Goal: Book appointment/travel/reservation

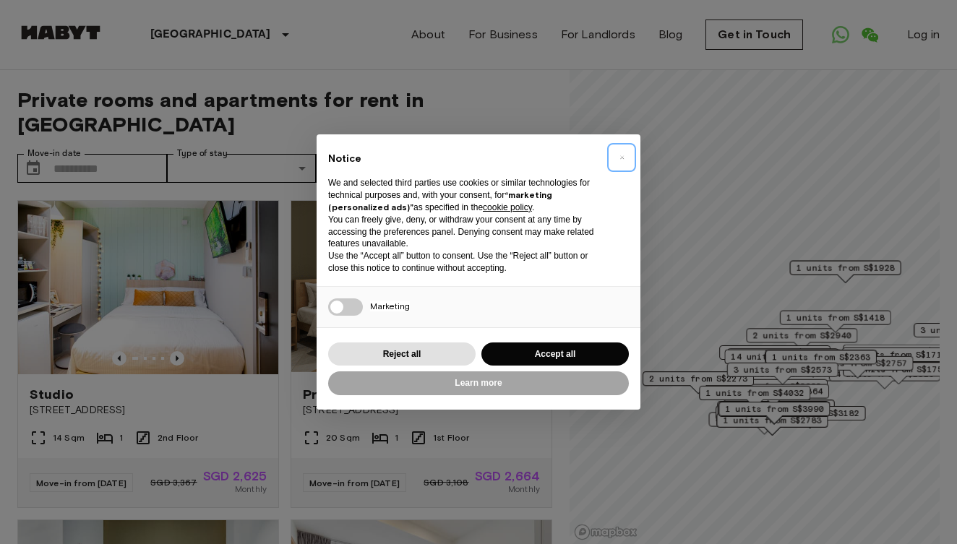
click at [620, 165] on span "×" at bounding box center [622, 157] width 5 height 17
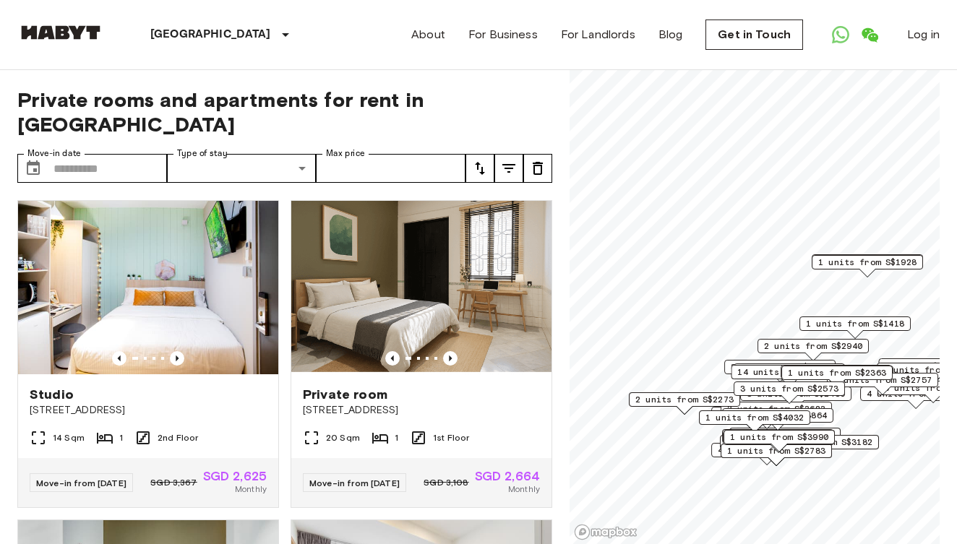
click at [61, 33] on img at bounding box center [60, 32] width 87 height 14
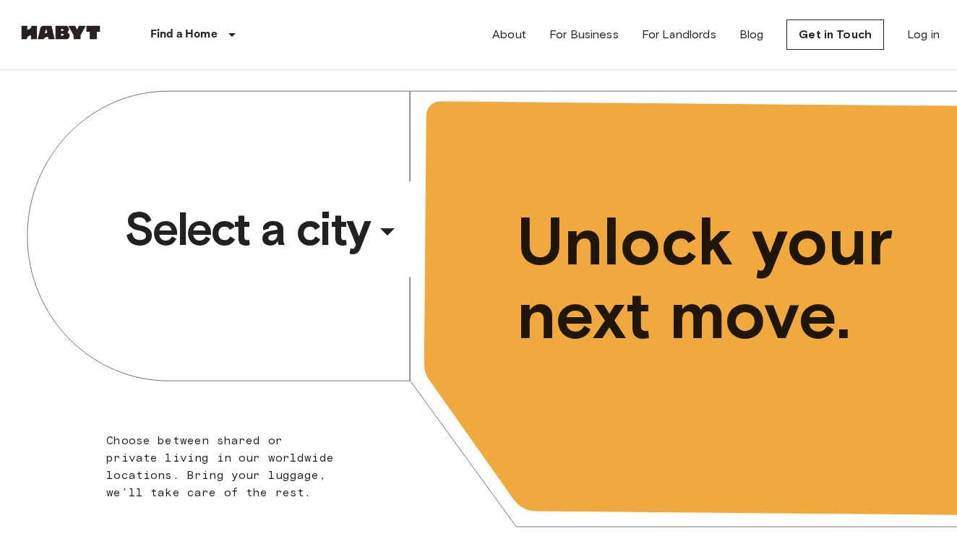
click at [303, 236] on span "Select a city" at bounding box center [247, 229] width 246 height 58
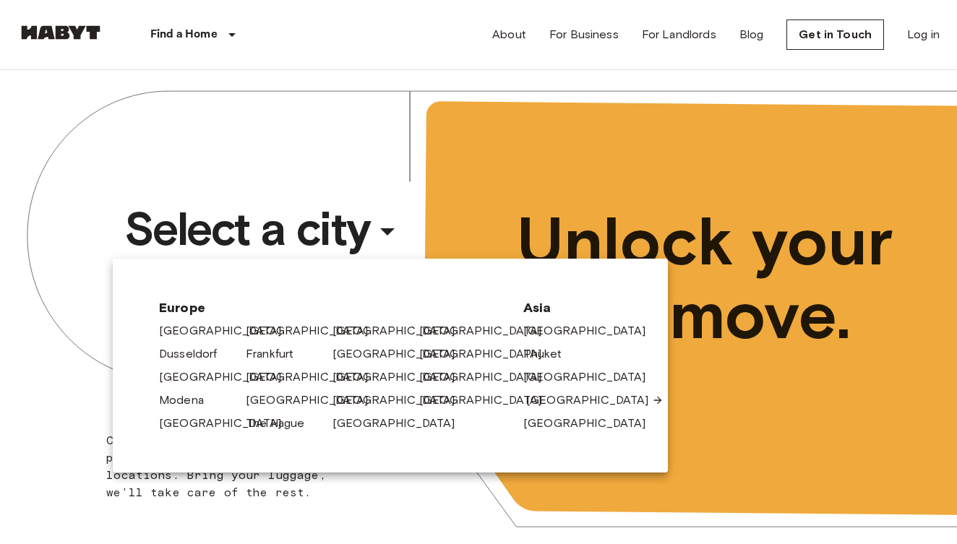
click at [558, 401] on link "[GEOGRAPHIC_DATA]" at bounding box center [594, 400] width 137 height 17
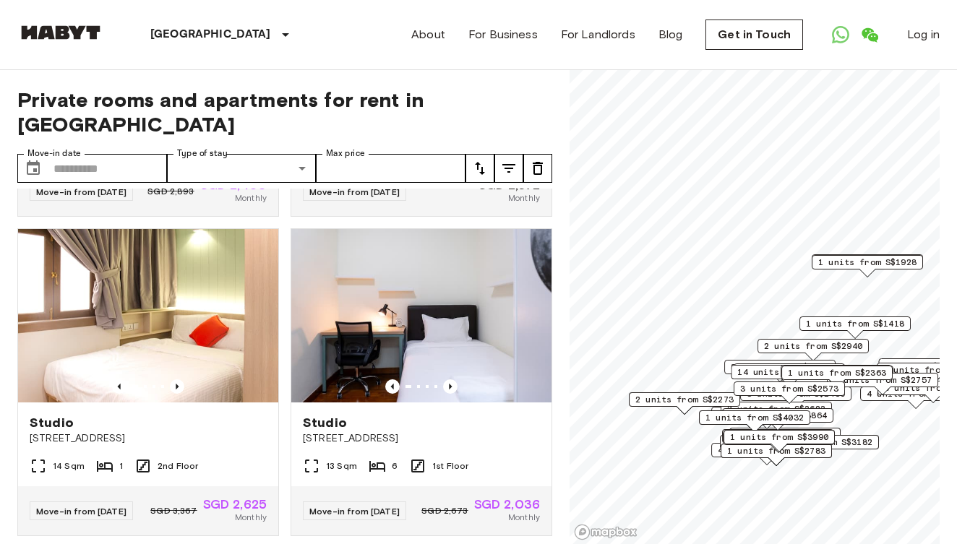
scroll to position [627, 0]
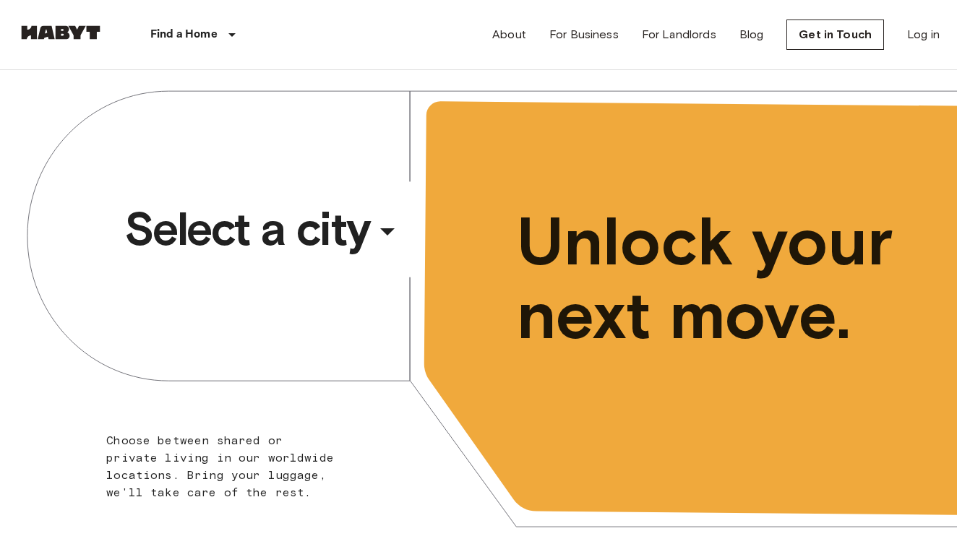
click at [301, 215] on span "Select a city" at bounding box center [247, 229] width 246 height 58
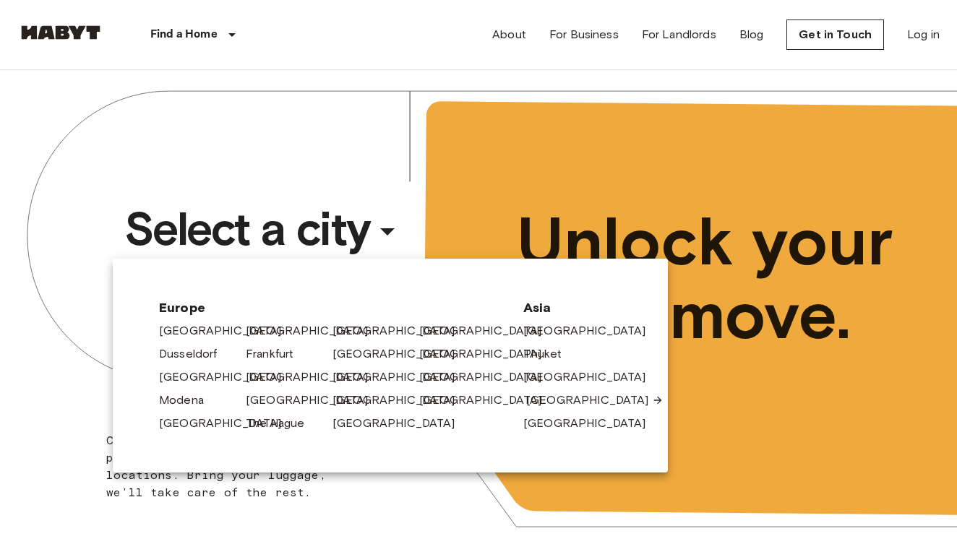
click at [534, 404] on link "[GEOGRAPHIC_DATA]" at bounding box center [594, 400] width 137 height 17
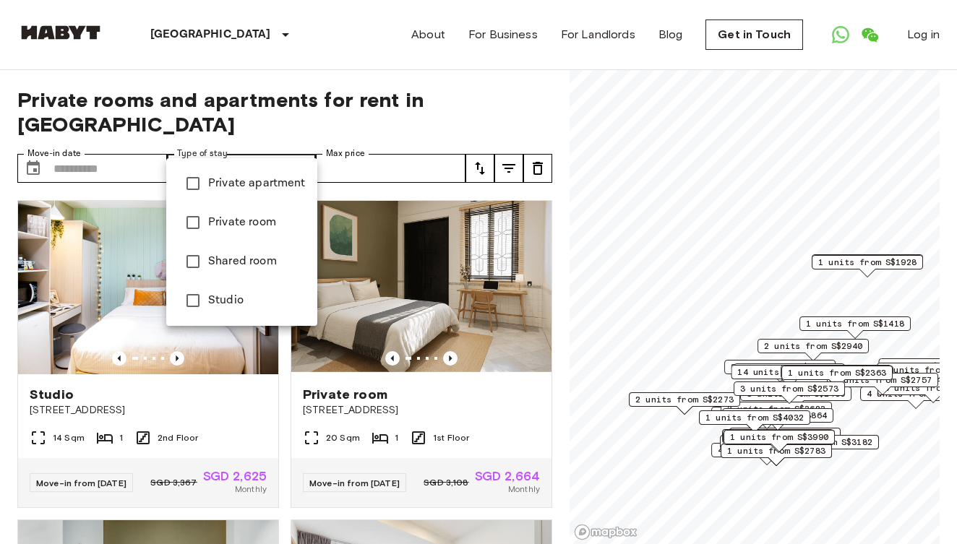
click at [188, 140] on div at bounding box center [478, 272] width 957 height 544
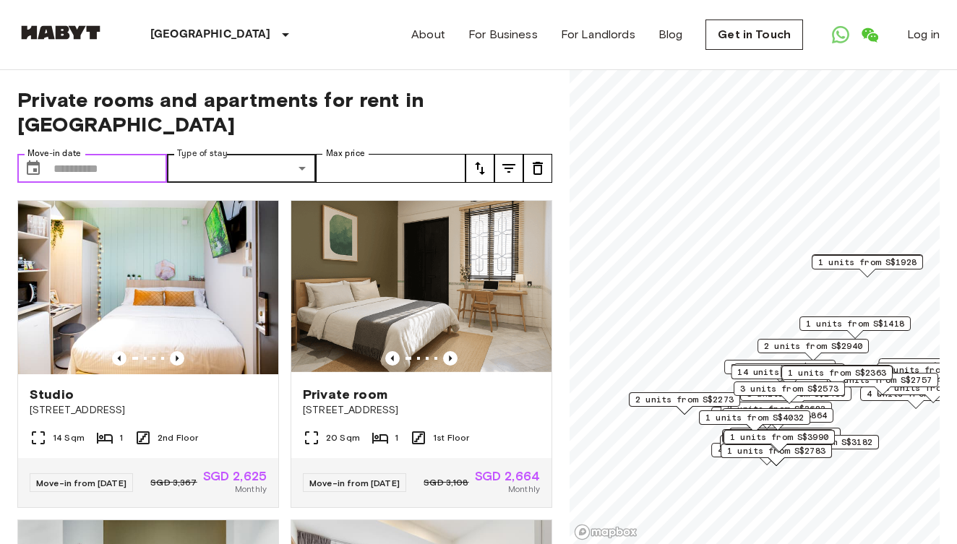
click at [134, 154] on input "Move-in date" at bounding box center [110, 168] width 114 height 29
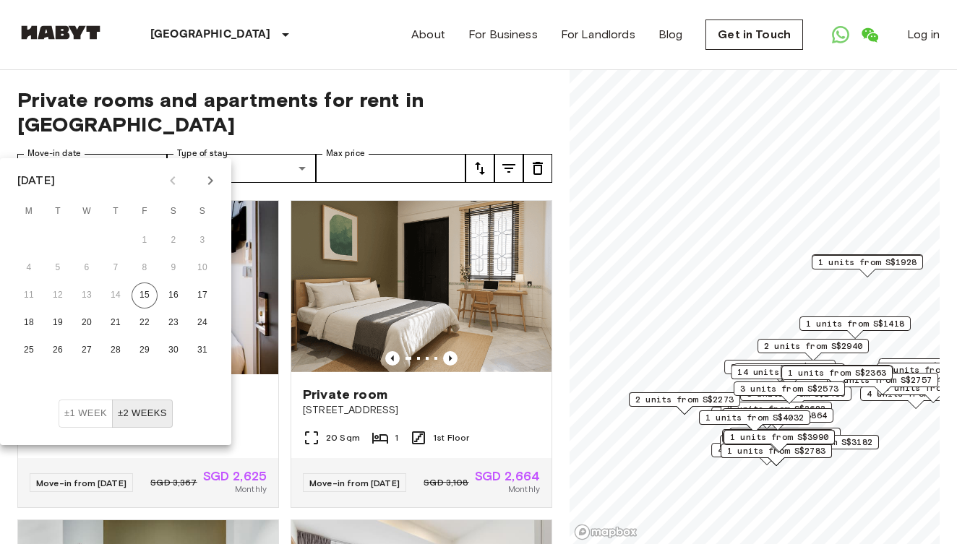
click at [208, 186] on icon "Next month" at bounding box center [210, 180] width 17 height 17
click at [173, 271] on button "13" at bounding box center [173, 268] width 26 height 26
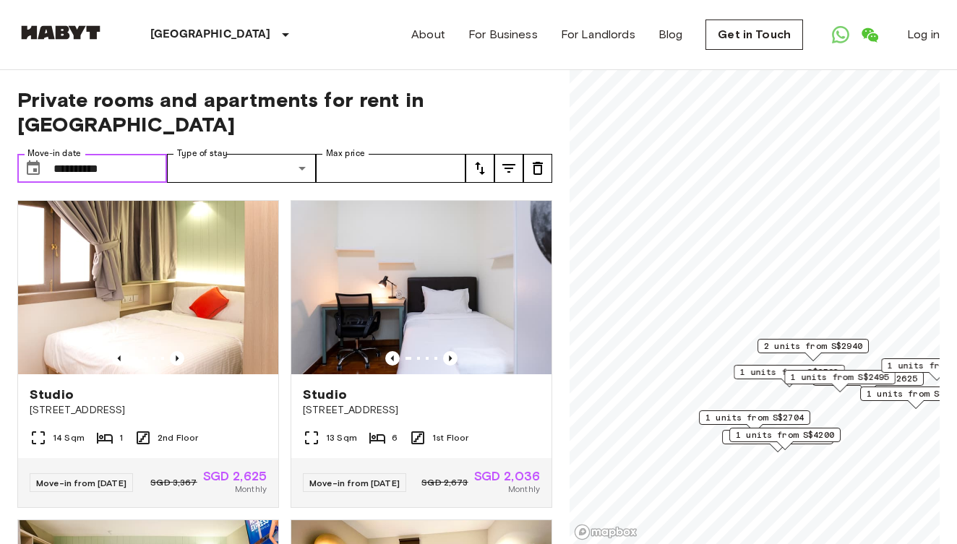
type input "**********"
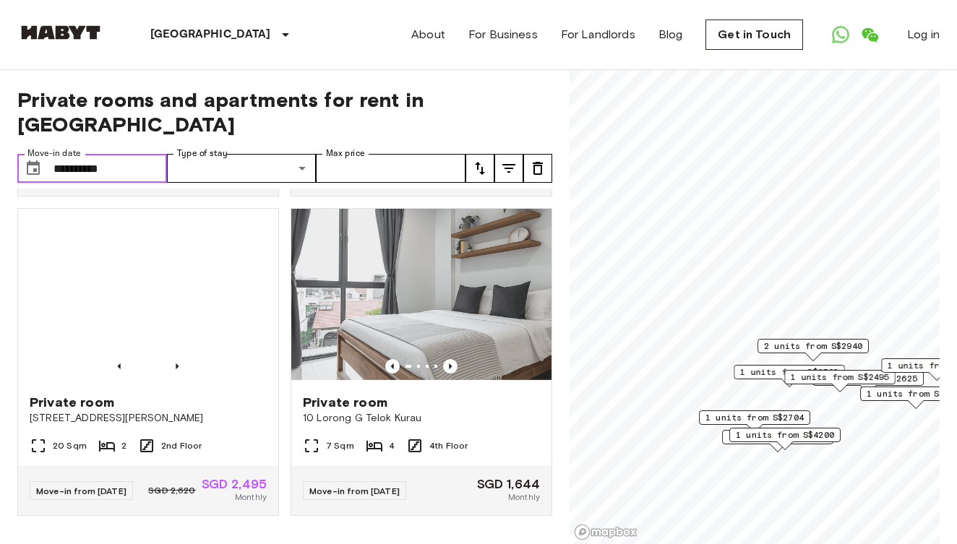
scroll to position [1626, 0]
